Goal: Navigation & Orientation: Find specific page/section

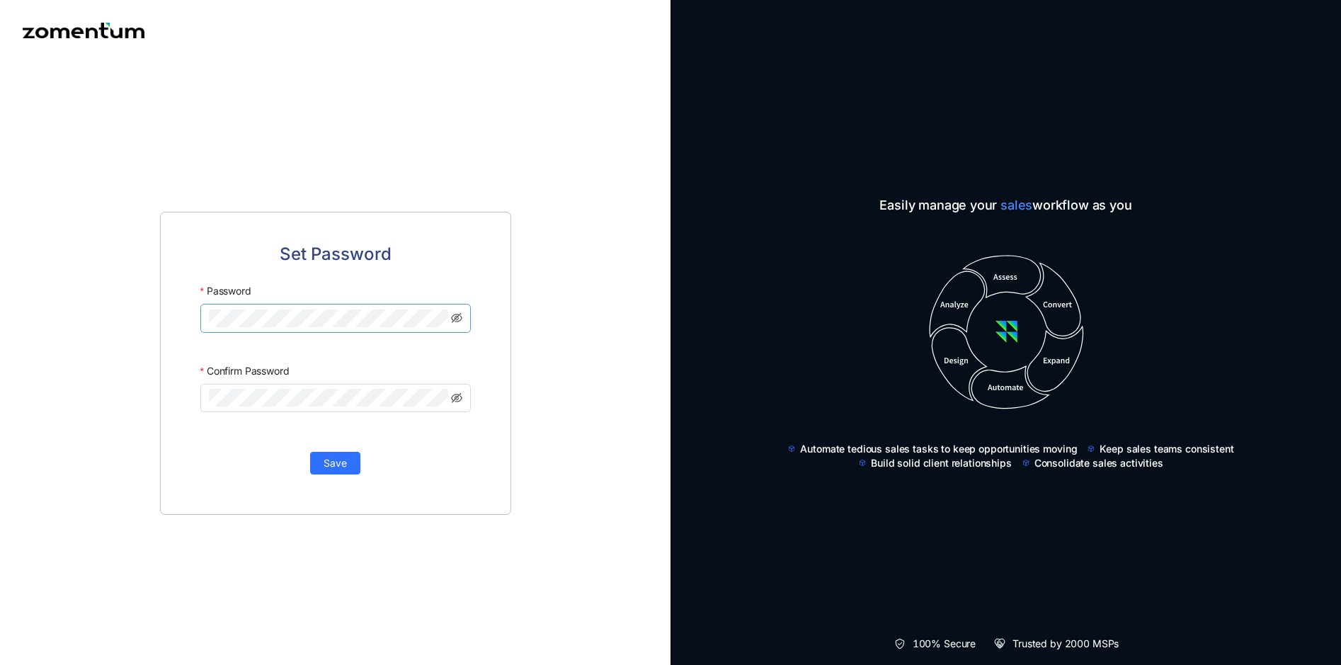
click at [273, 307] on span at bounding box center [335, 318] width 271 height 28
click at [344, 466] on span "Save" at bounding box center [335, 463] width 23 height 16
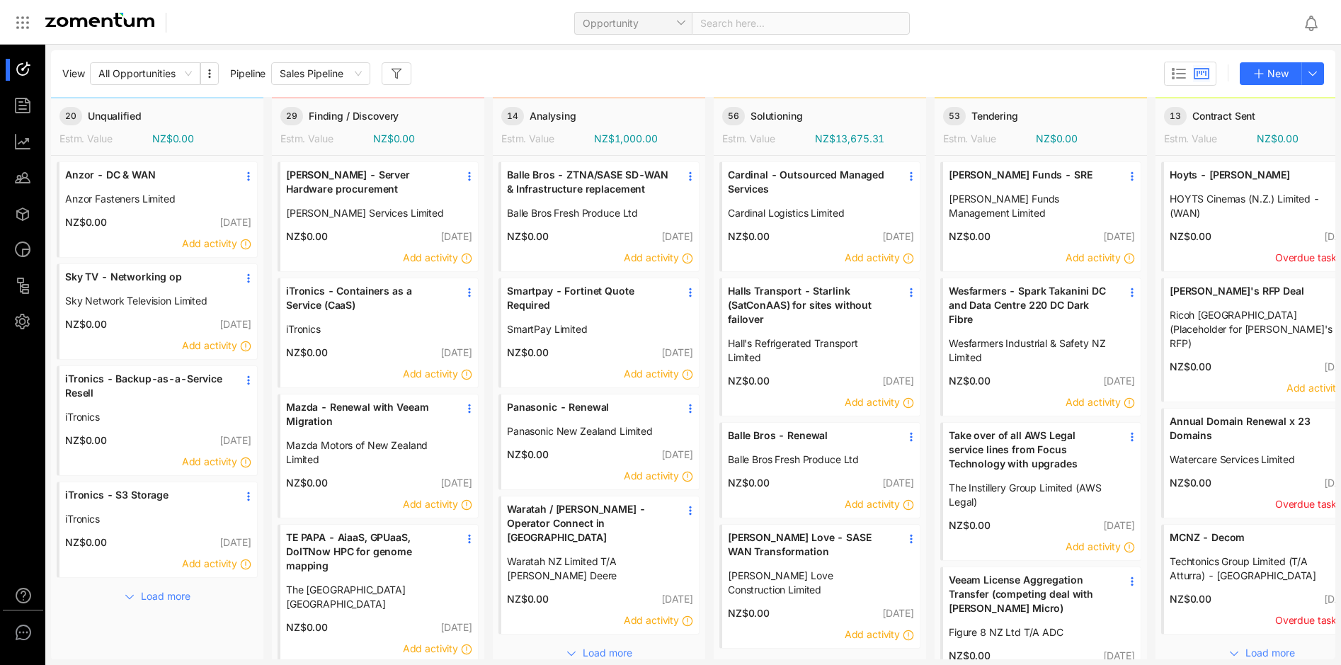
click at [1224, 173] on span "Hoyts - [PERSON_NAME]" at bounding box center [1251, 175] width 163 height 14
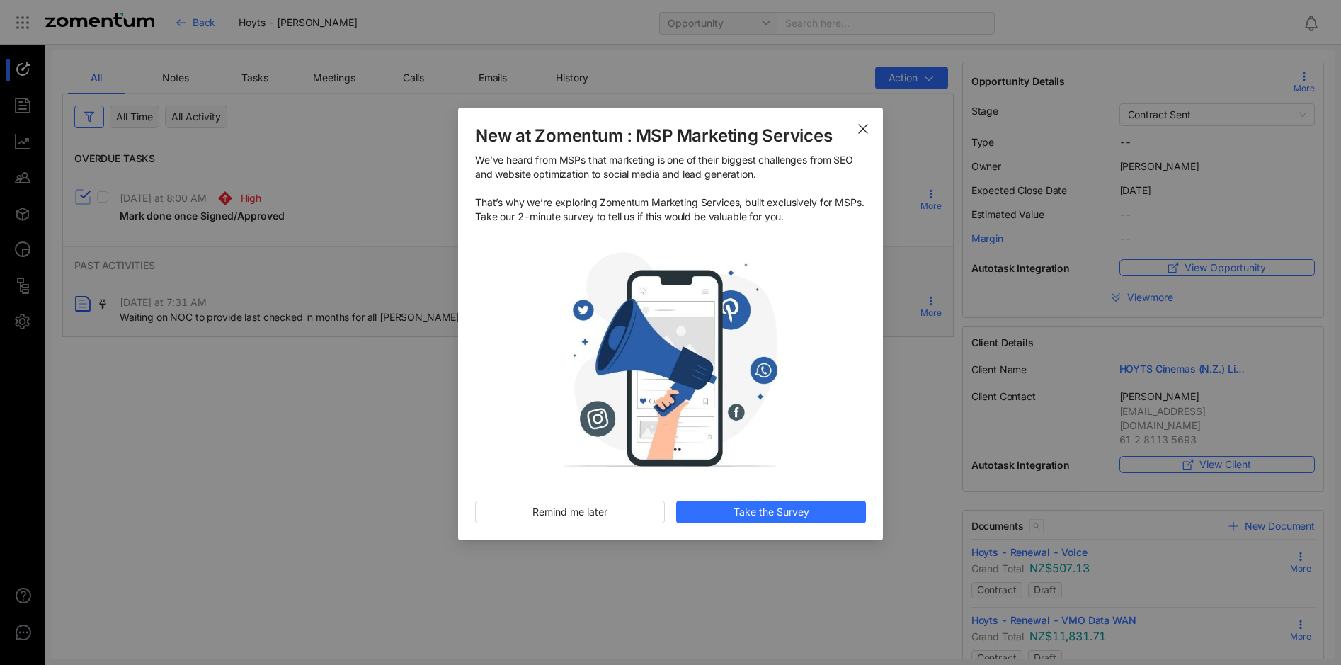
click at [865, 130] on icon "Close" at bounding box center [863, 128] width 11 height 11
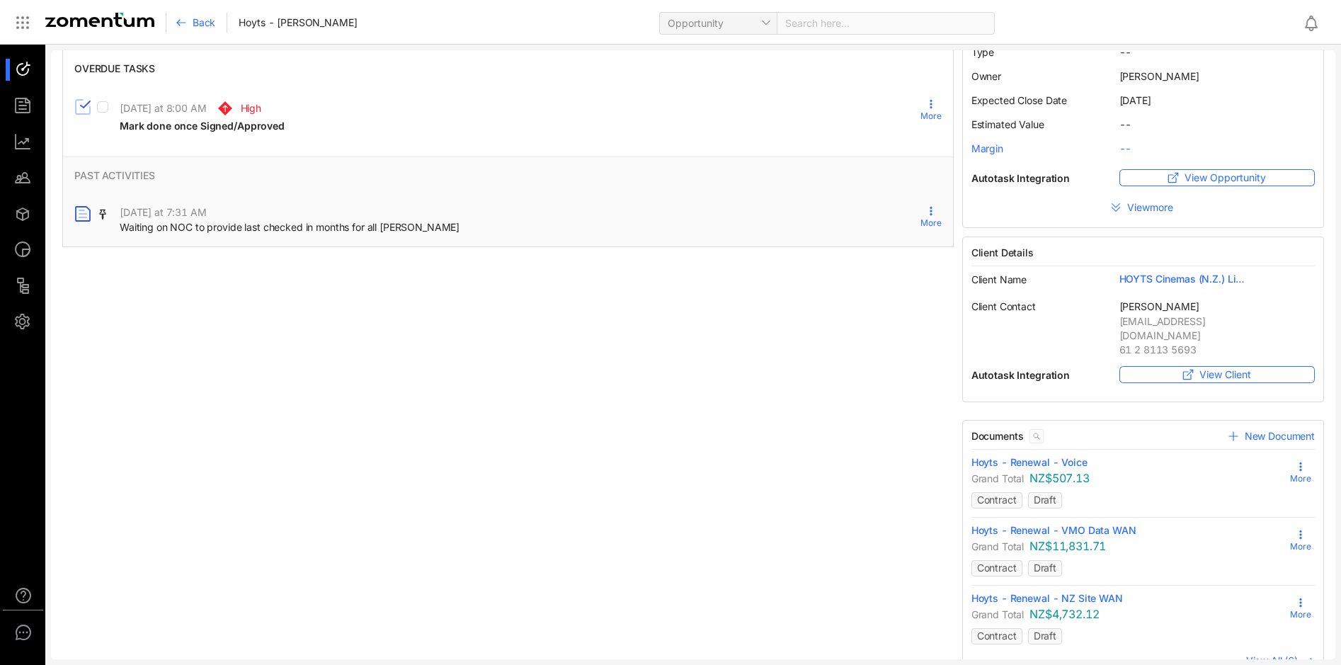
scroll to position [106, 0]
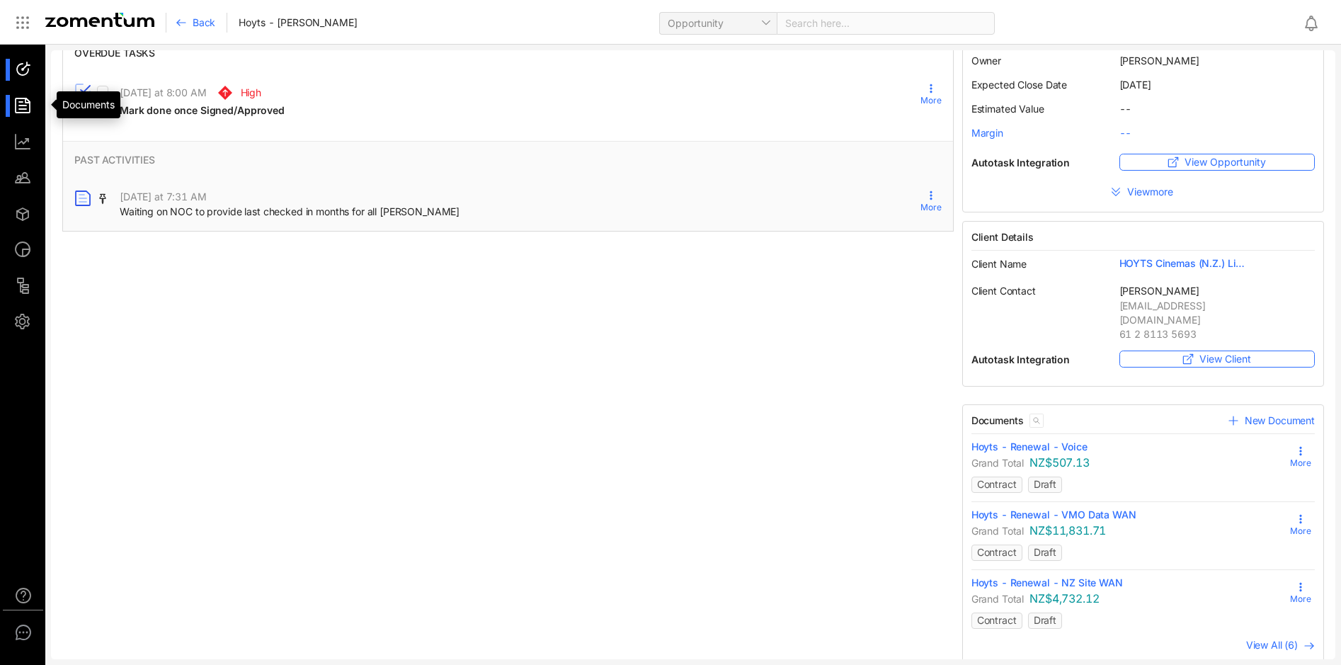
click at [25, 111] on div at bounding box center [29, 106] width 30 height 22
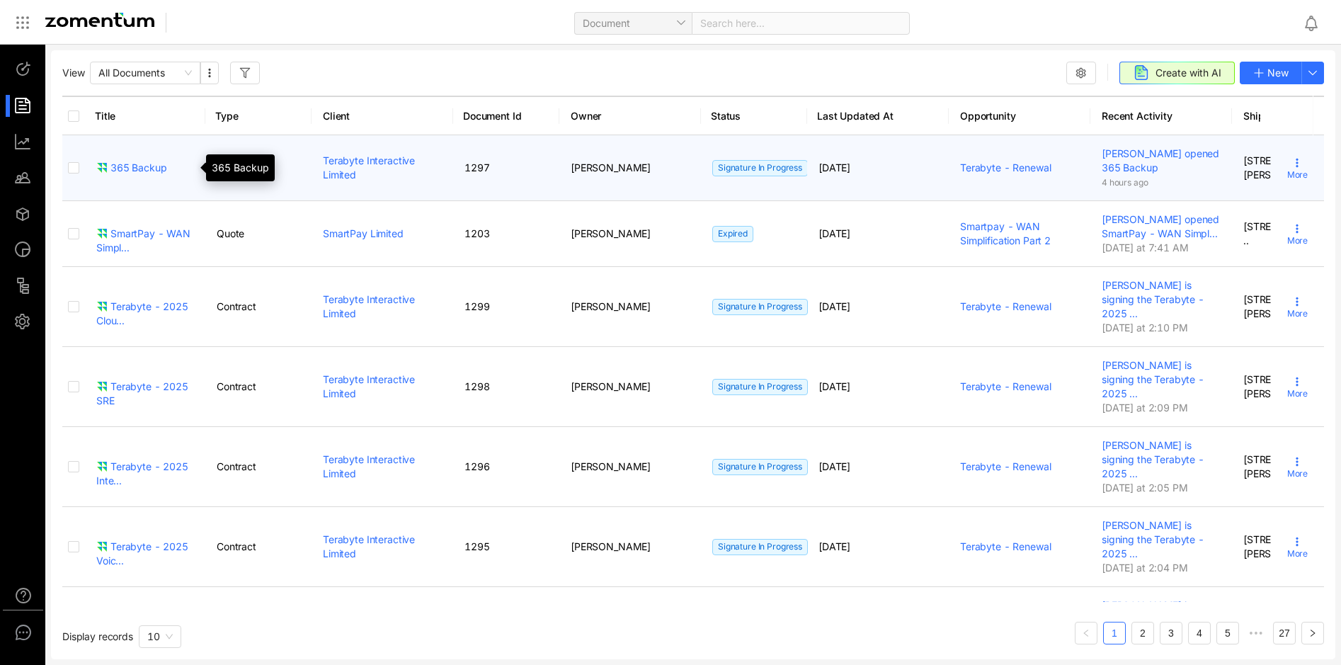
click at [137, 169] on div "365 Backup" at bounding box center [131, 168] width 71 height 14
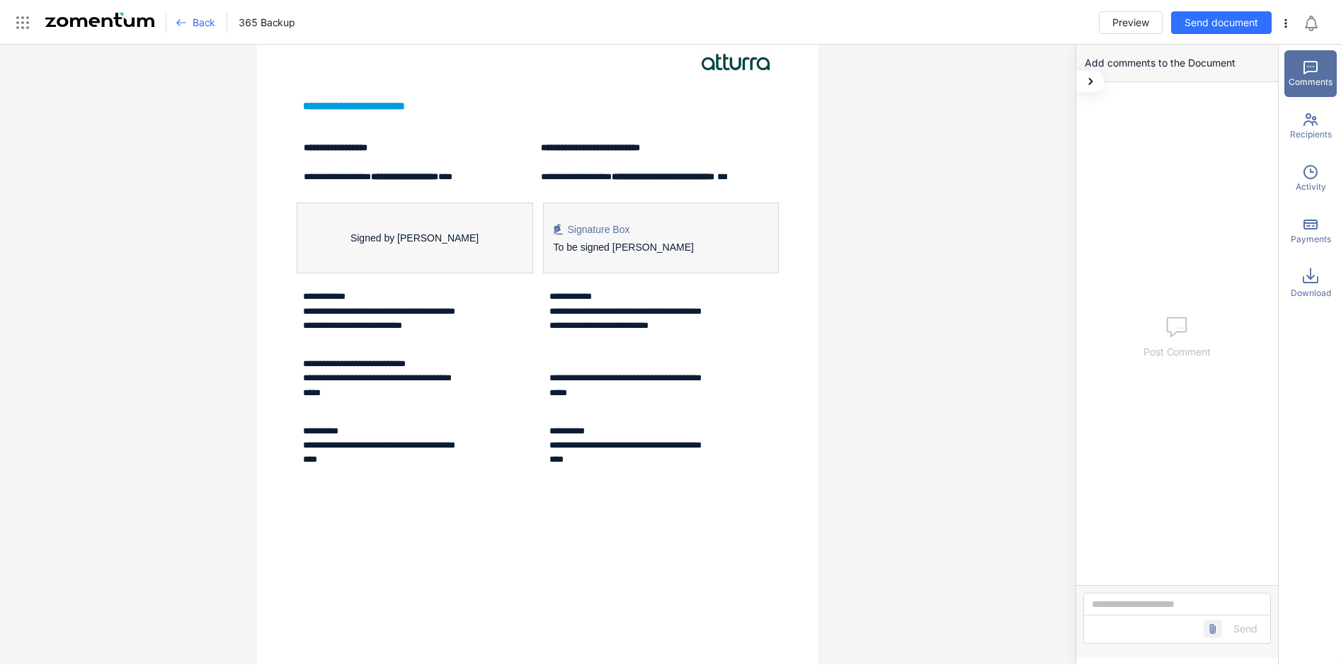
scroll to position [1770, 0]
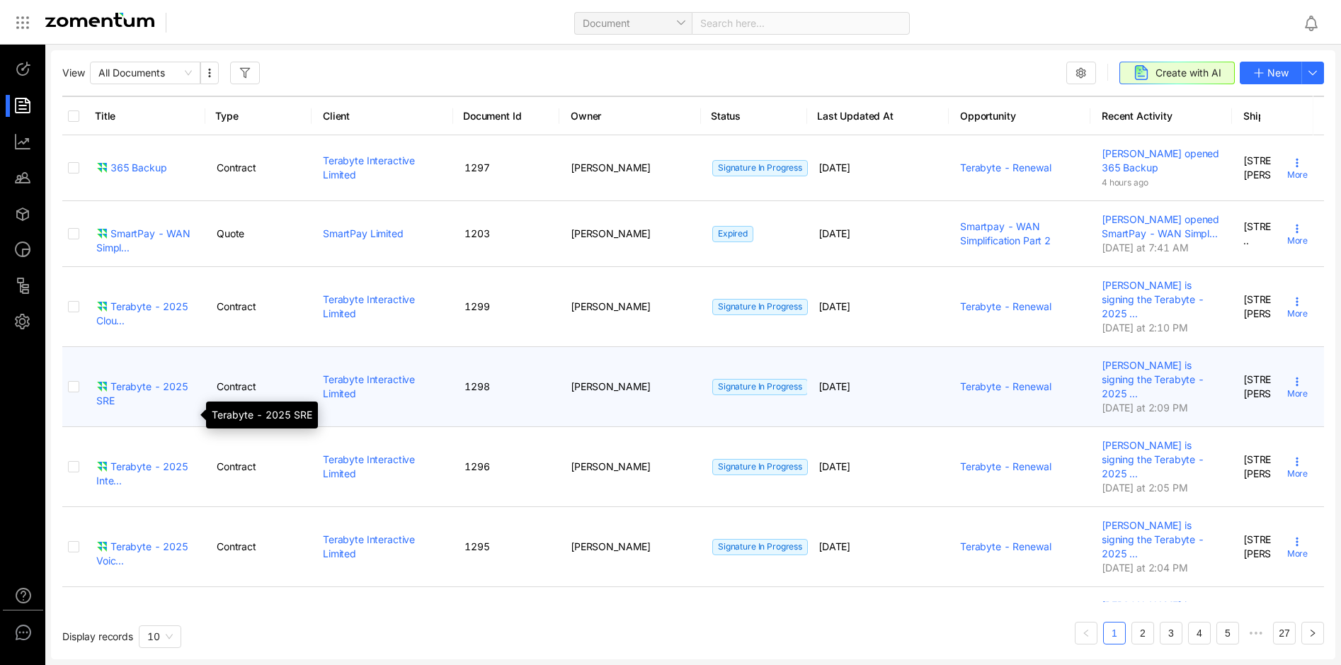
click at [127, 408] on div "Terabyte - 2025 SRE" at bounding box center [145, 394] width 98 height 28
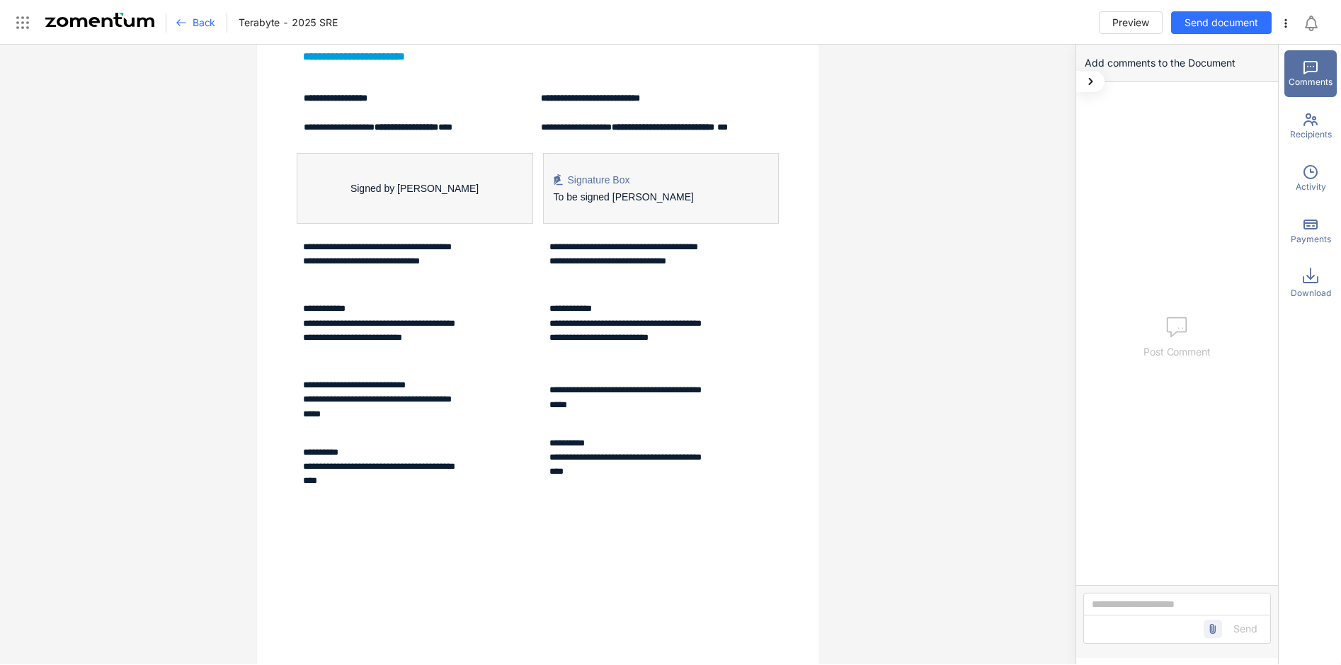
scroll to position [2620, 0]
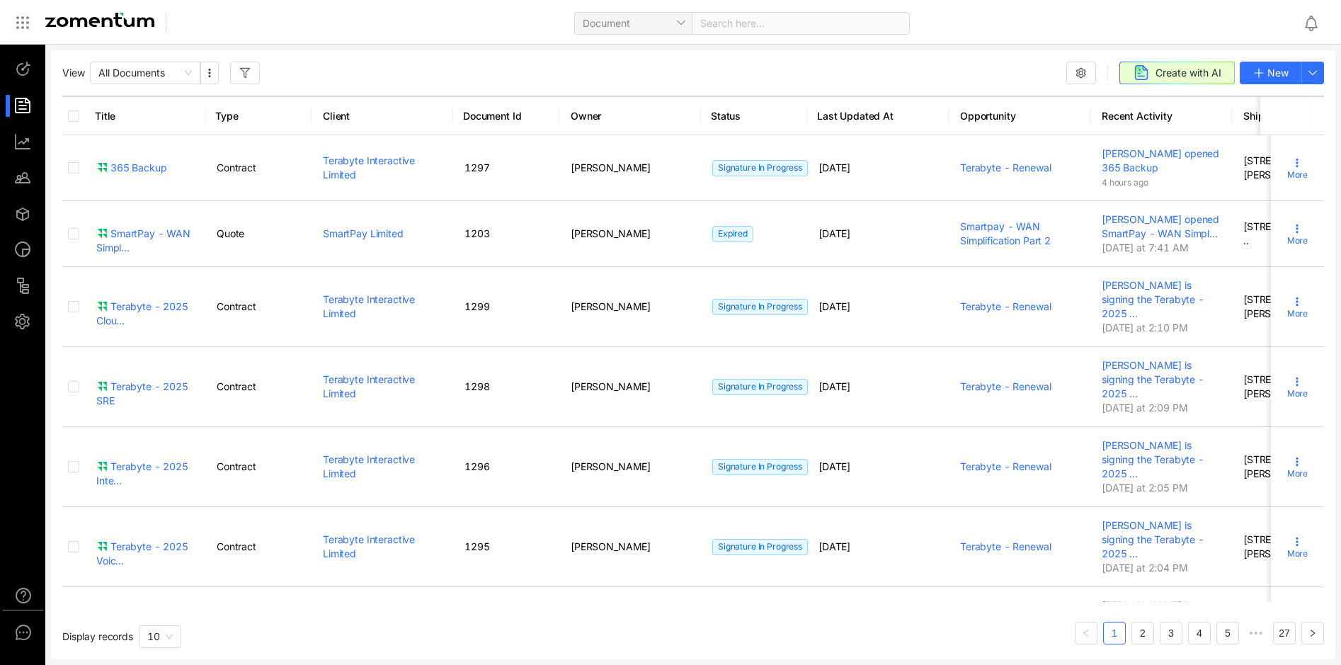
scroll to position [344, 0]
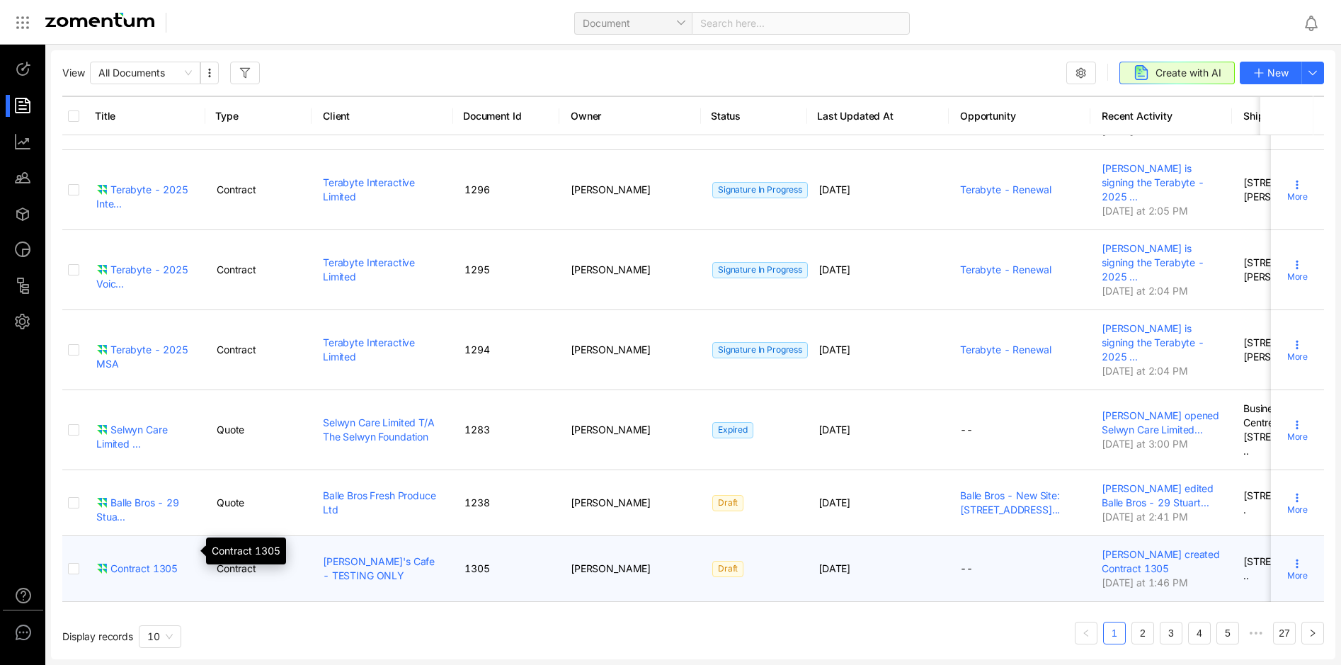
click at [127, 562] on div "Contract 1305" at bounding box center [136, 569] width 81 height 14
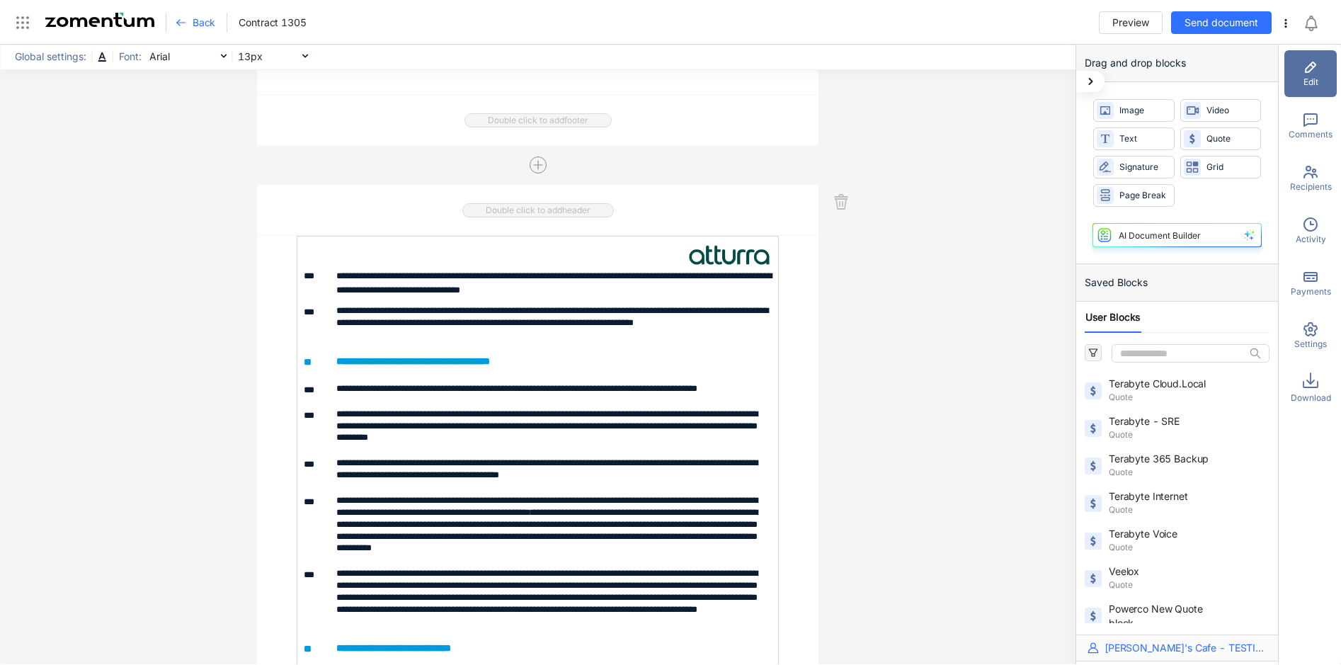
scroll to position [2549, 0]
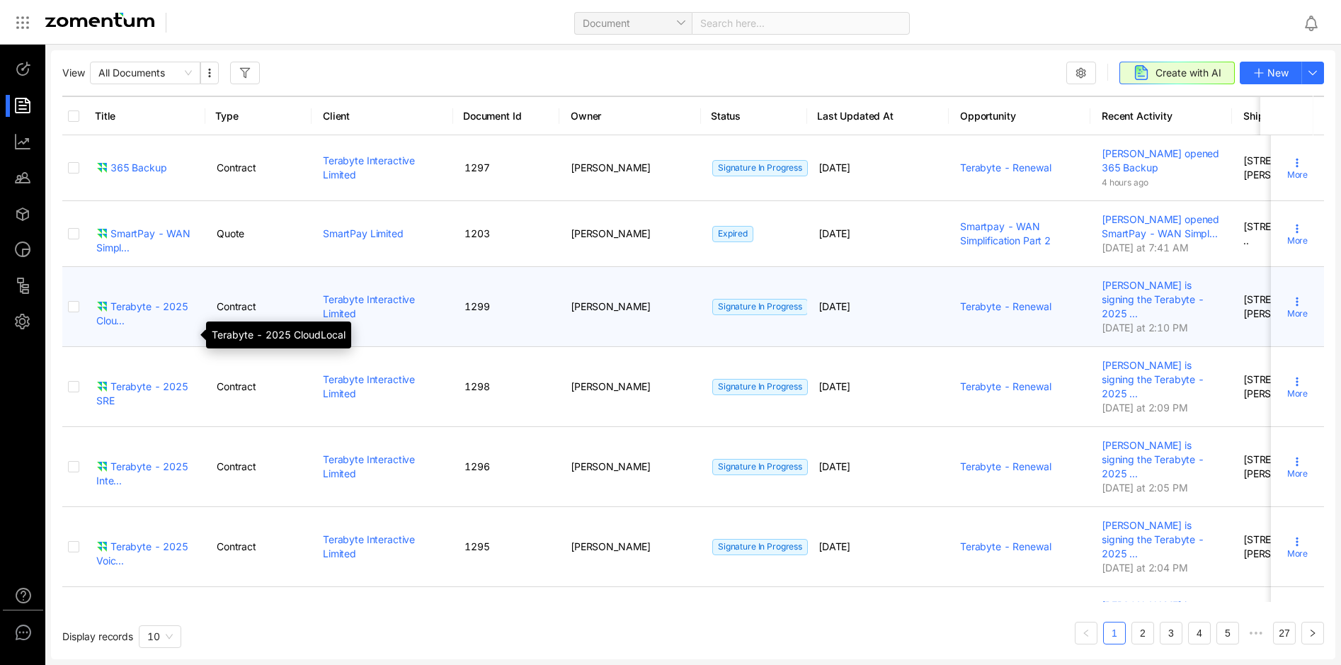
scroll to position [344, 0]
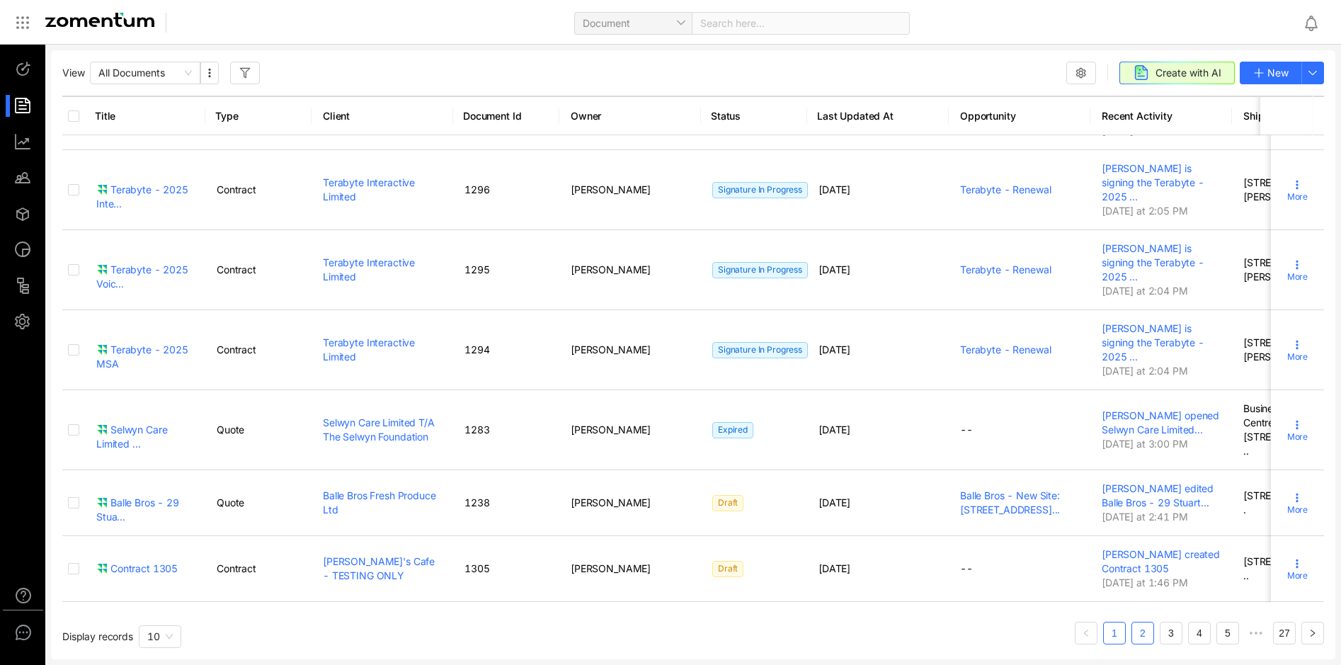
click at [1147, 640] on link "2" at bounding box center [1142, 632] width 21 height 21
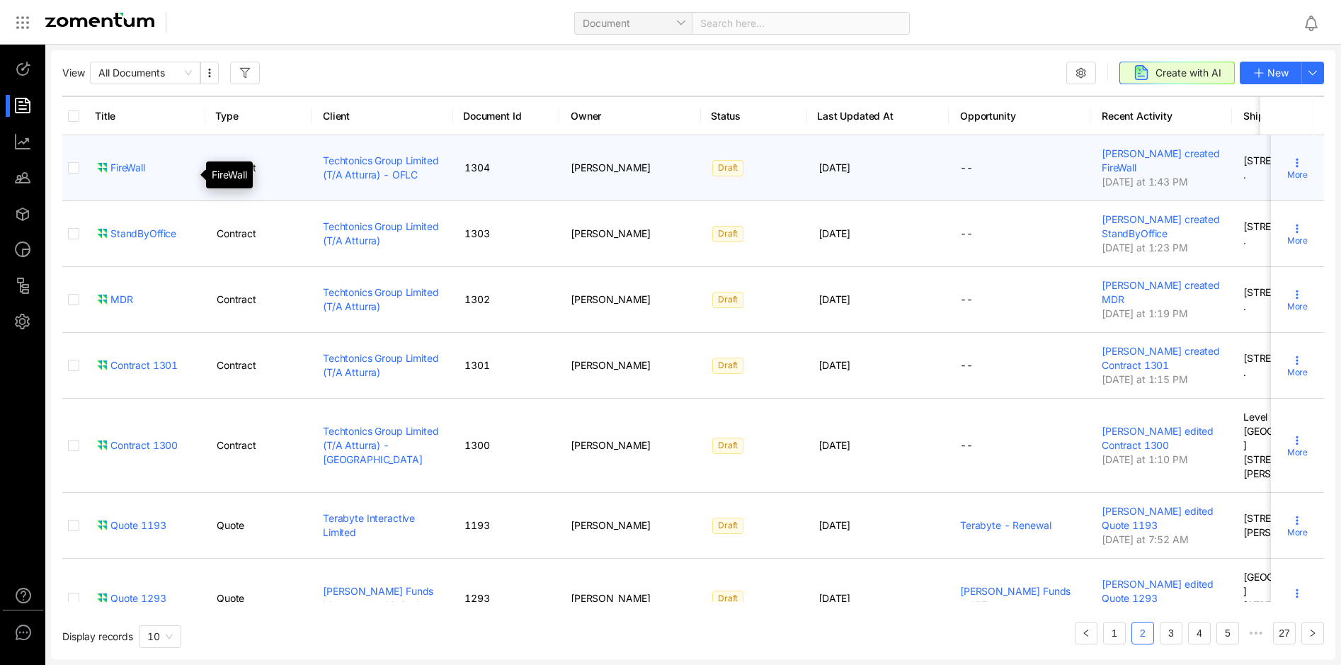
click at [136, 174] on div "FireWall" at bounding box center [120, 168] width 49 height 14
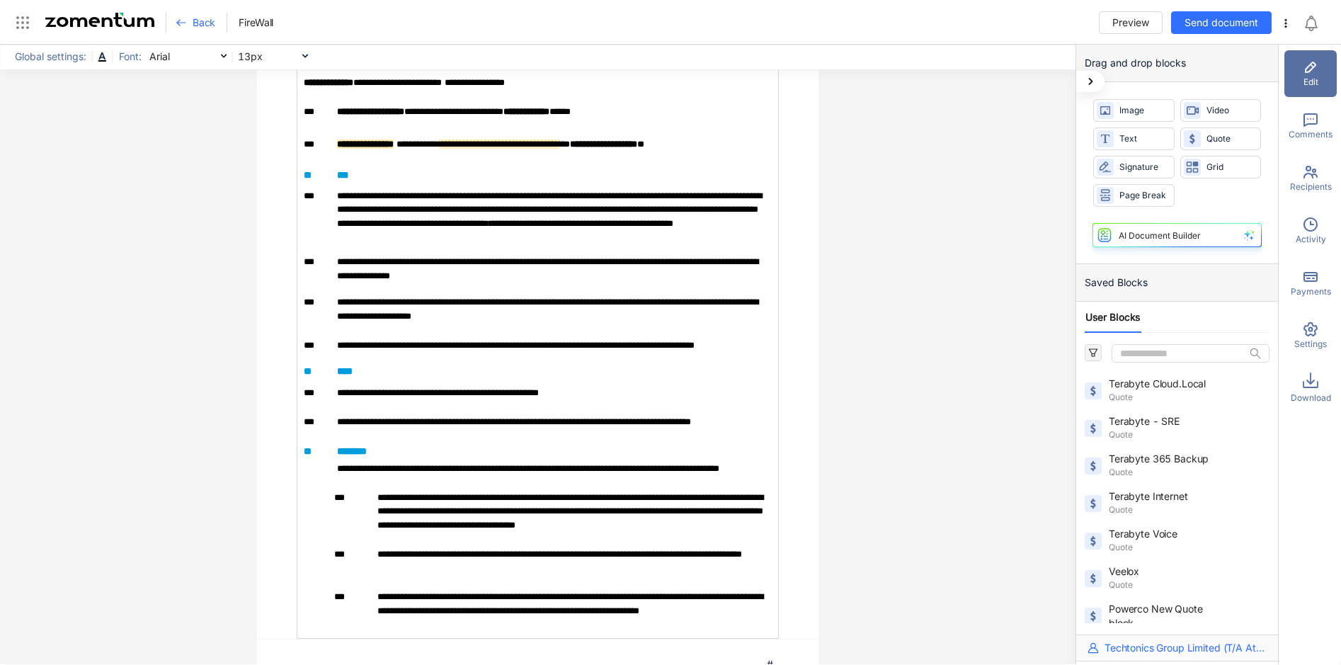
scroll to position [142, 0]
